Goal: Transaction & Acquisition: Register for event/course

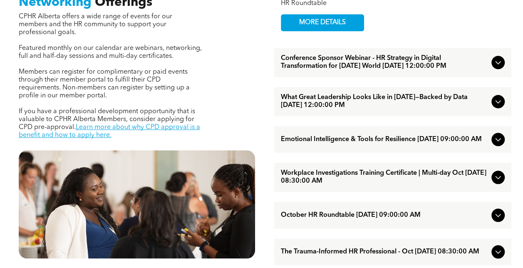
scroll to position [333, 0]
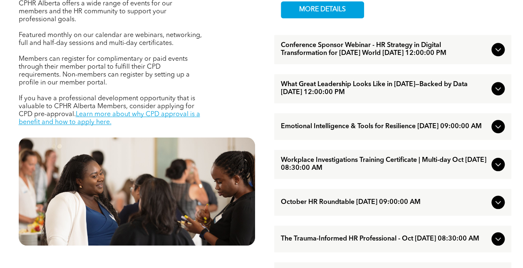
click at [496, 94] on icon at bounding box center [498, 89] width 10 height 10
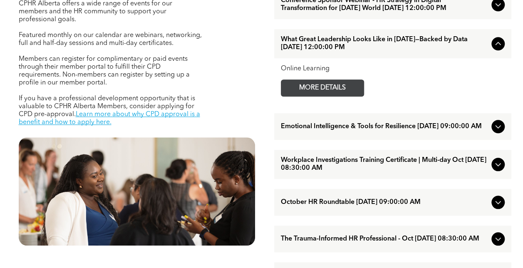
click at [324, 96] on span "MORE DETAILS" at bounding box center [322, 88] width 66 height 16
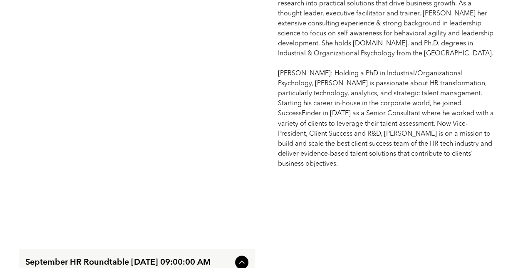
scroll to position [416, 0]
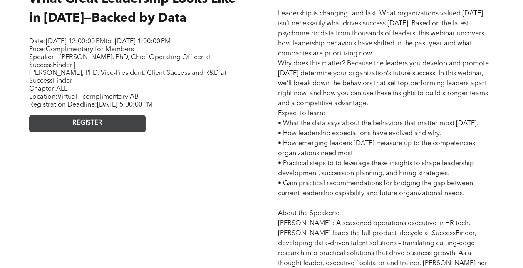
click at [87, 127] on span "REGISTER" at bounding box center [87, 123] width 30 height 8
